Goal: Navigation & Orientation: Find specific page/section

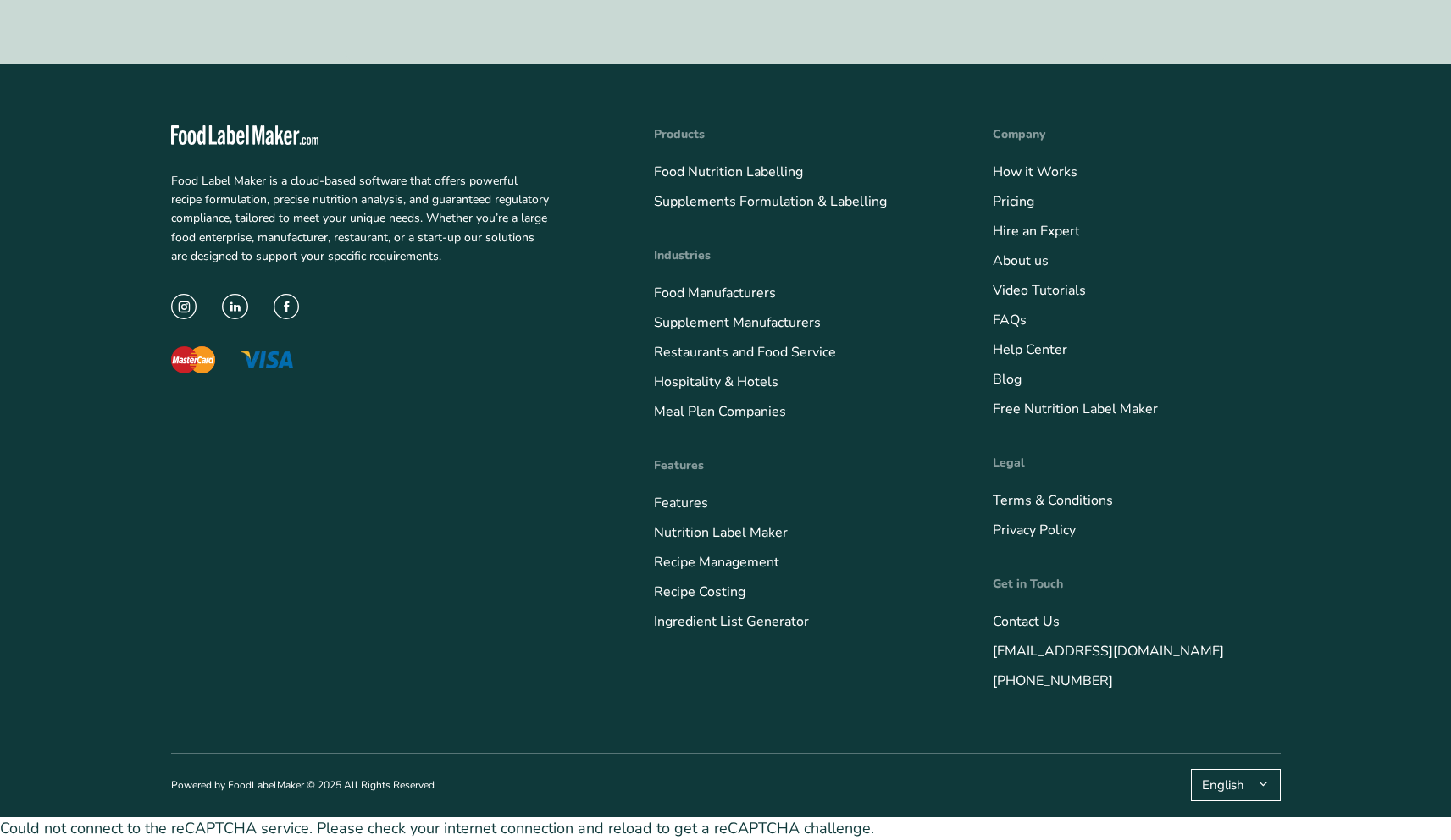
scroll to position [6508, 0]
click at [699, 181] on link "Food Nutrition Labelling" at bounding box center [729, 172] width 149 height 18
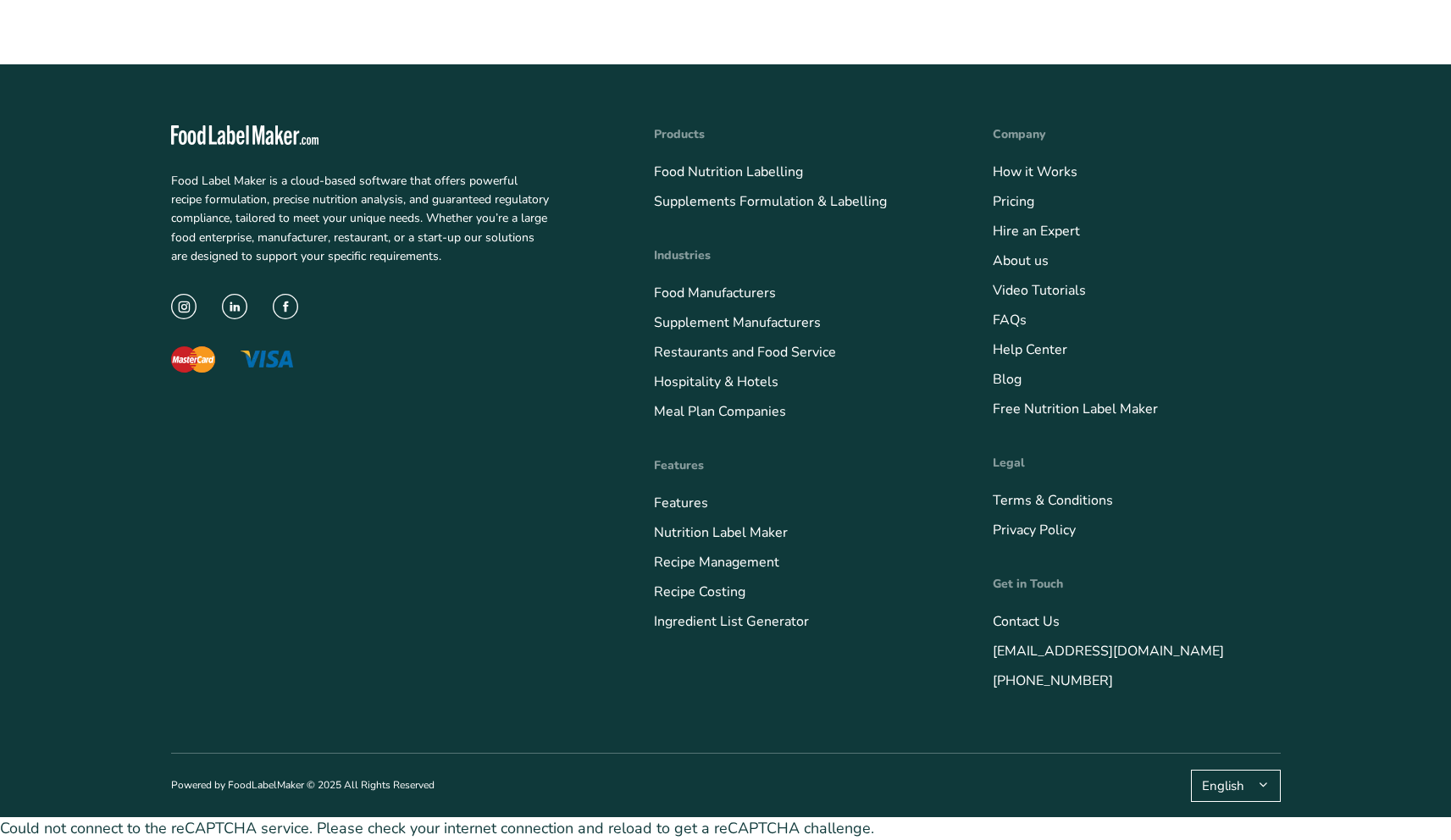
scroll to position [6230, 0]
click at [721, 528] on link "Nutrition Label Maker" at bounding box center [721, 532] width 134 height 18
